Goal: Transaction & Acquisition: Purchase product/service

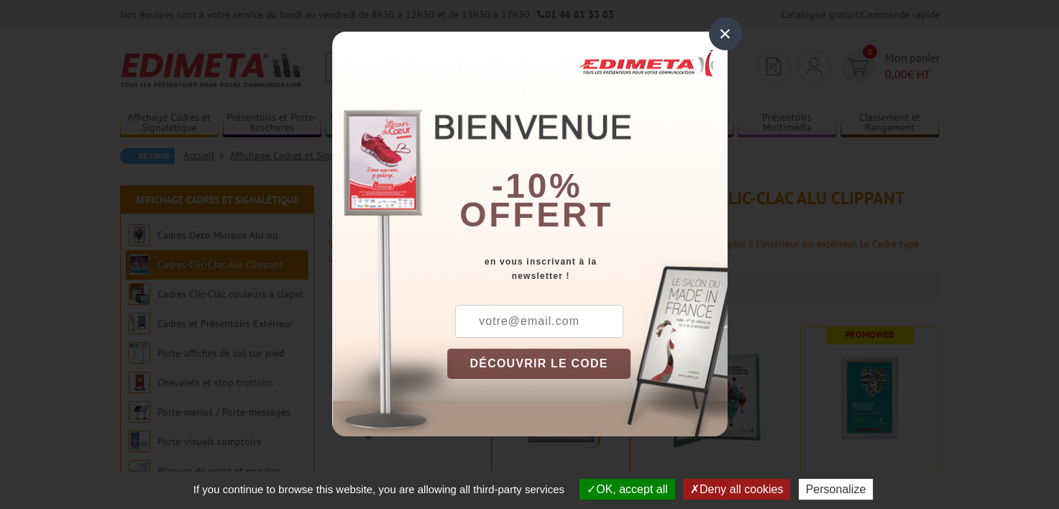
click at [714, 39] on div "×" at bounding box center [725, 33] width 33 height 33
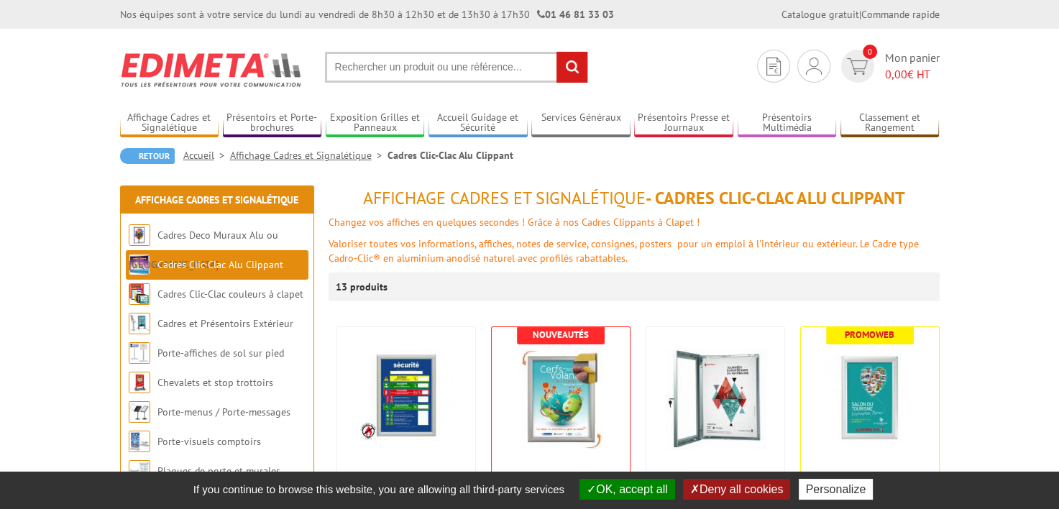
click at [458, 63] on input "text" at bounding box center [456, 67] width 263 height 31
type input "cadre aluminium chromé"
click at [557, 52] on input "rechercher" at bounding box center [572, 67] width 31 height 31
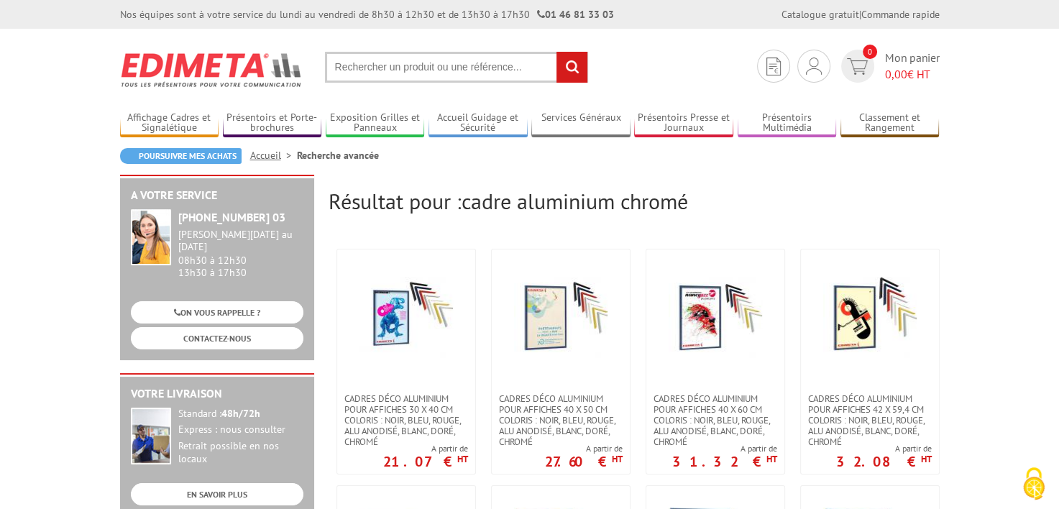
click at [429, 67] on input "text" at bounding box center [456, 67] width 263 height 31
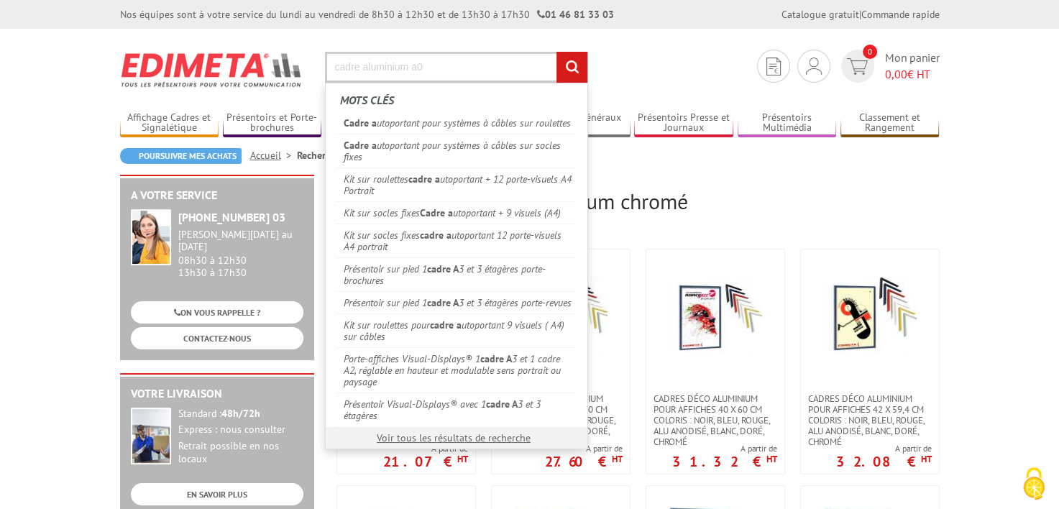
type input "cadre aluminium a0"
click at [557, 52] on input "rechercher" at bounding box center [572, 67] width 31 height 31
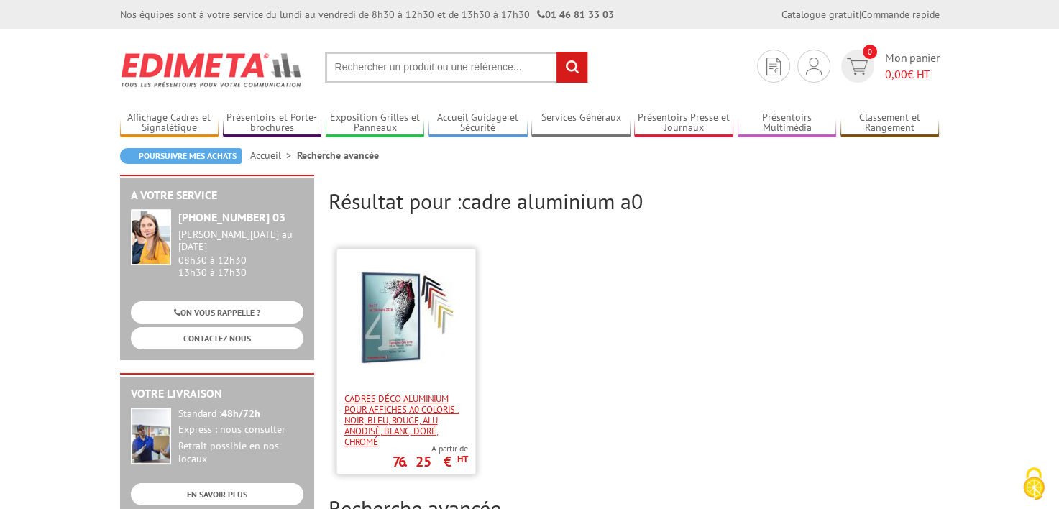
click at [414, 397] on span "Cadres déco aluminium pour affiches A0 Coloris : Noir, bleu, rouge, alu anodisé…" at bounding box center [407, 420] width 124 height 54
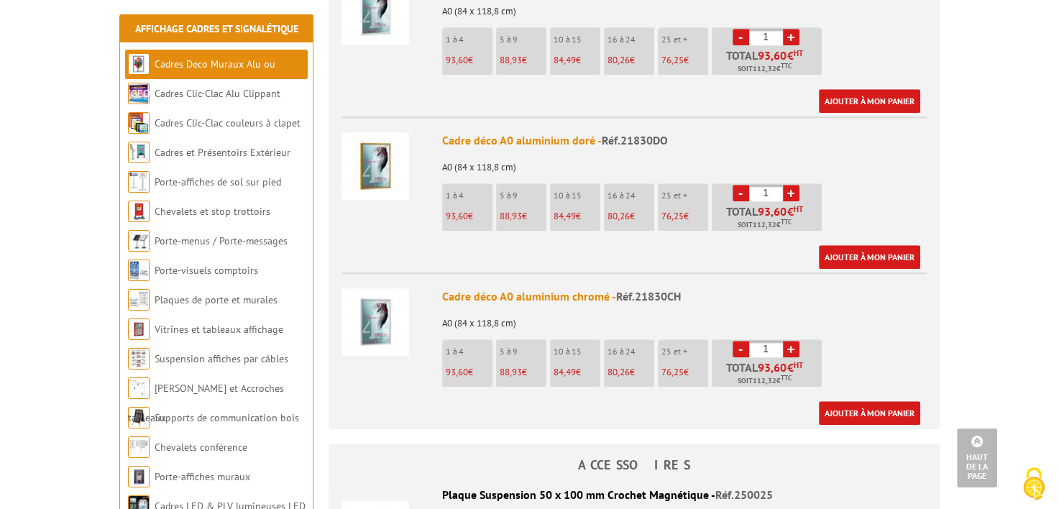
scroll to position [1295, 0]
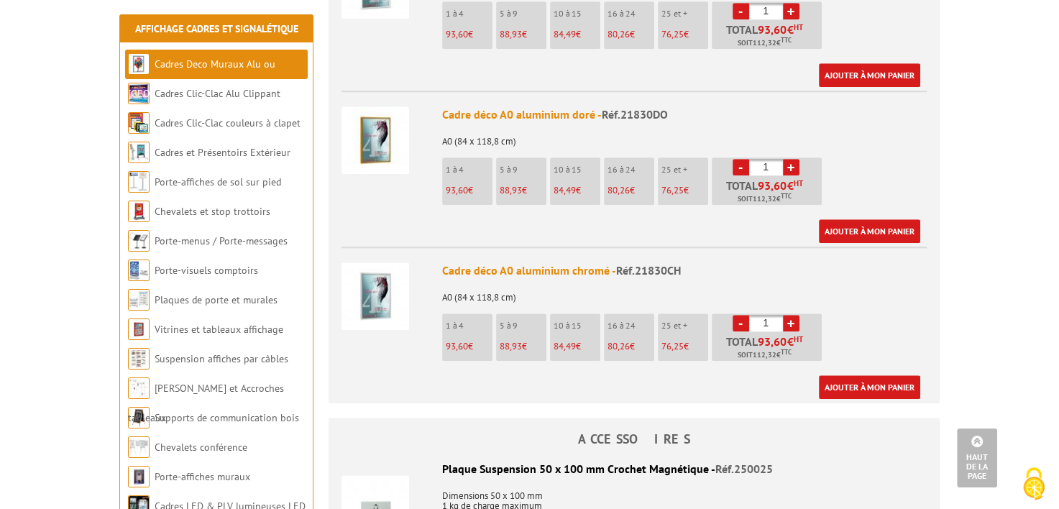
click at [564, 340] on span "84,49" at bounding box center [565, 346] width 22 height 12
click at [555, 263] on div "Cadre déco A0 aluminium chromé - Réf.21830CH" at bounding box center [684, 271] width 485 height 17
click at [460, 263] on div "Cadre déco A0 aluminium chromé - Réf.21830CH" at bounding box center [684, 271] width 485 height 17
click at [509, 263] on div "Cadre déco A0 aluminium chromé - Réf.21830CH" at bounding box center [684, 271] width 485 height 17
click at [360, 267] on img at bounding box center [376, 297] width 68 height 68
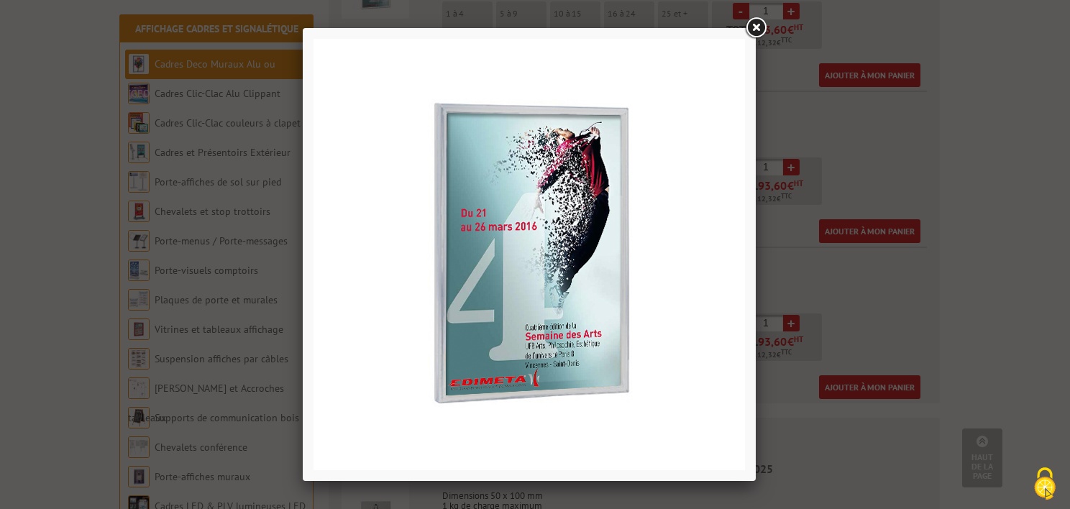
click at [761, 28] on link at bounding box center [756, 28] width 26 height 26
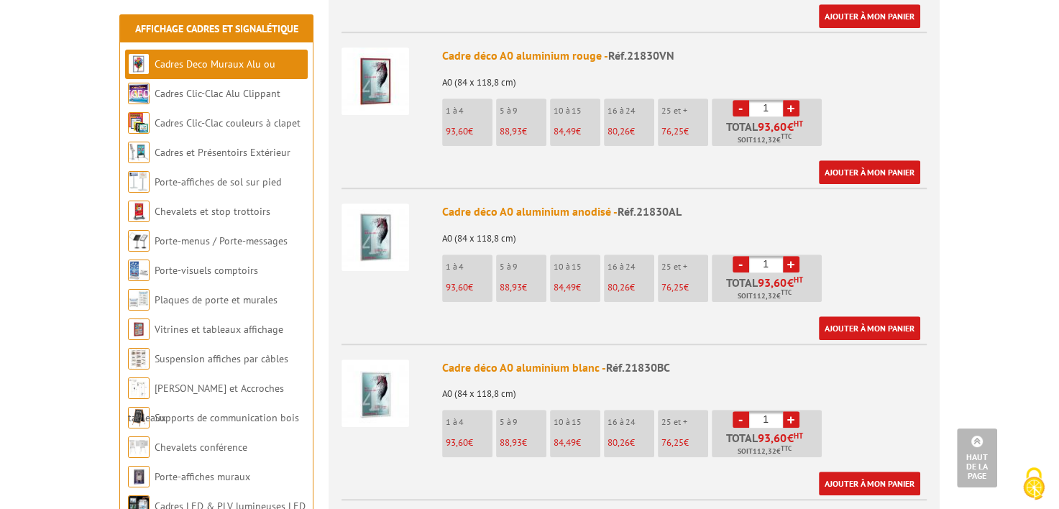
scroll to position [863, 0]
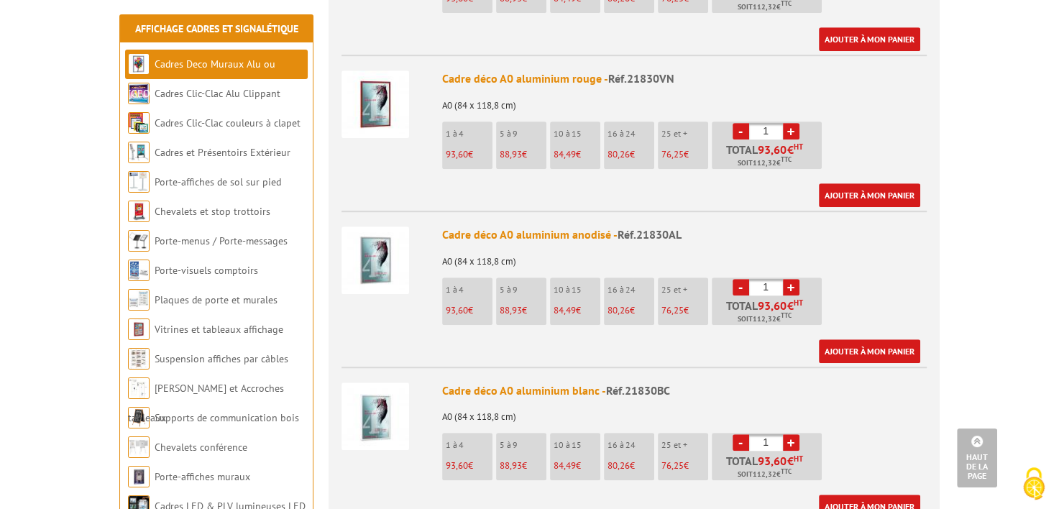
click at [356, 244] on img at bounding box center [376, 261] width 68 height 68
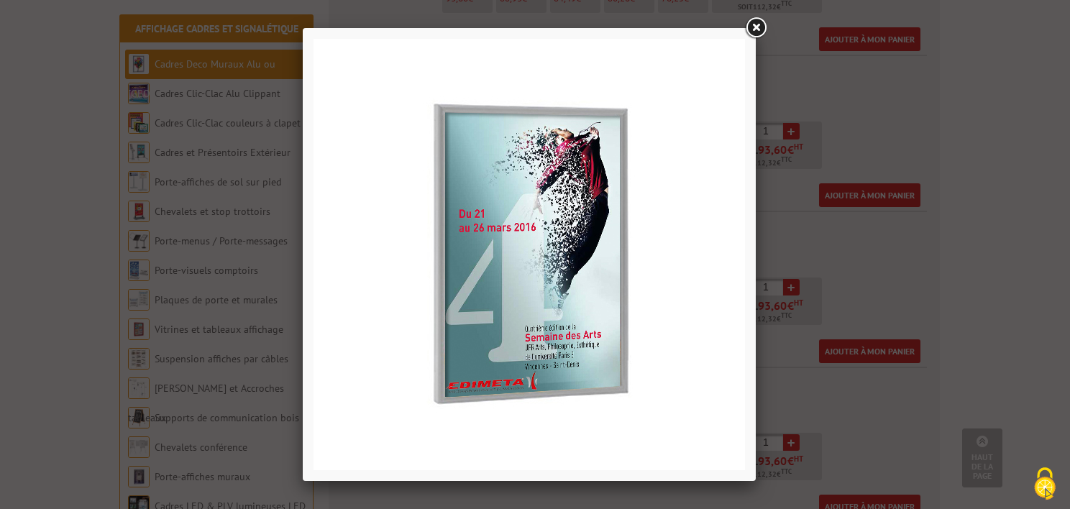
click at [1039, 230] on div at bounding box center [535, 254] width 1070 height 509
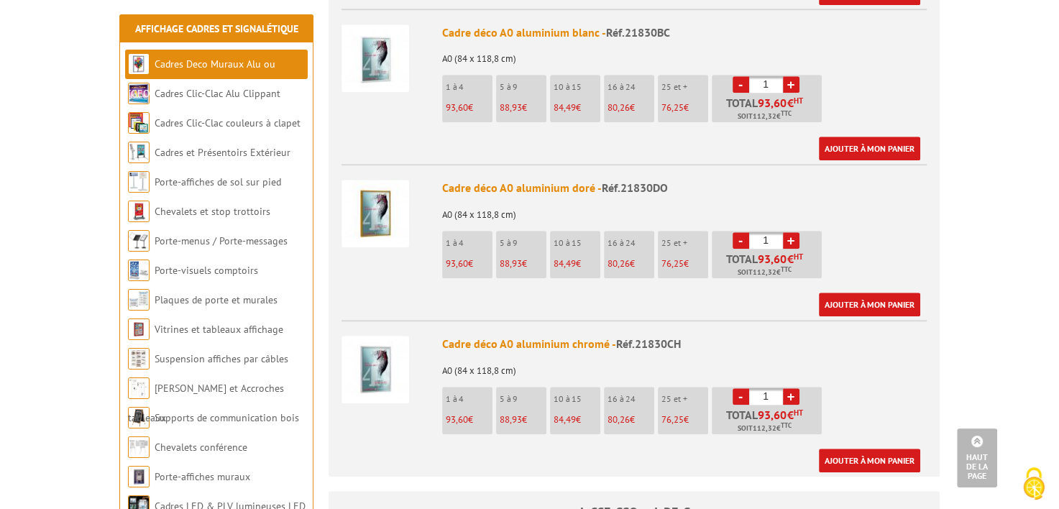
scroll to position [1223, 0]
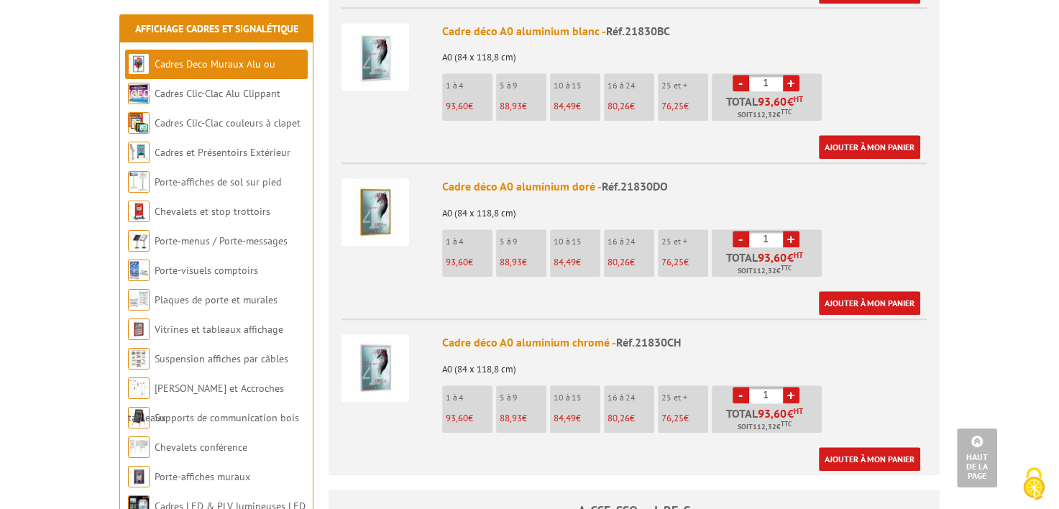
click at [350, 357] on img at bounding box center [376, 368] width 68 height 68
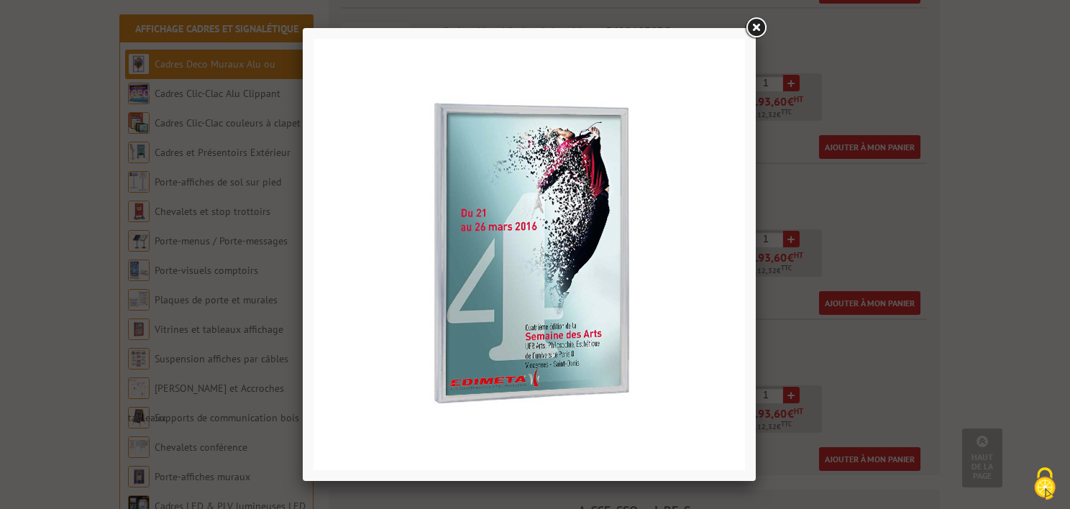
click at [838, 169] on div at bounding box center [535, 254] width 1070 height 509
